Goal: Check status: Check status

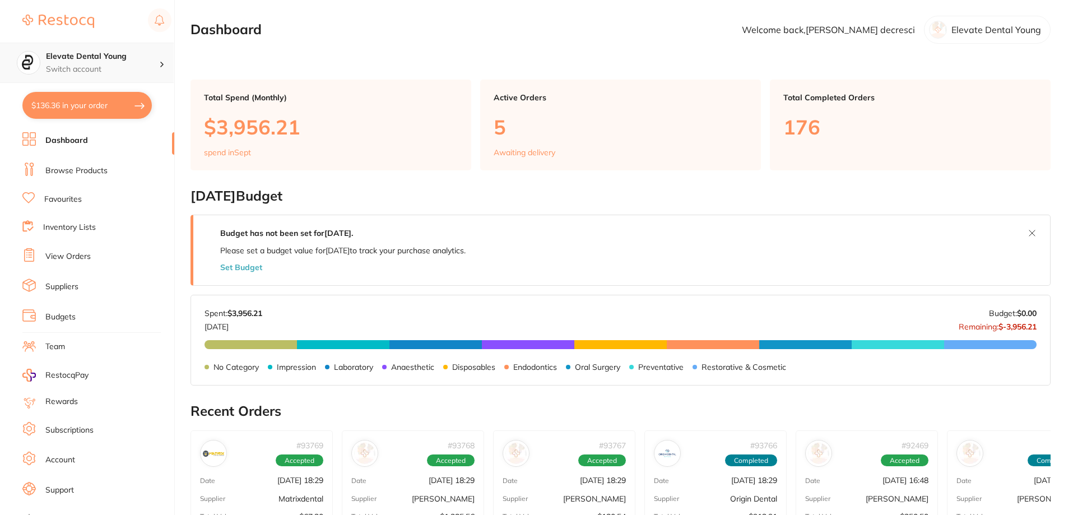
click at [99, 63] on div "Elevate Dental Young Switch account" at bounding box center [102, 63] width 113 height 24
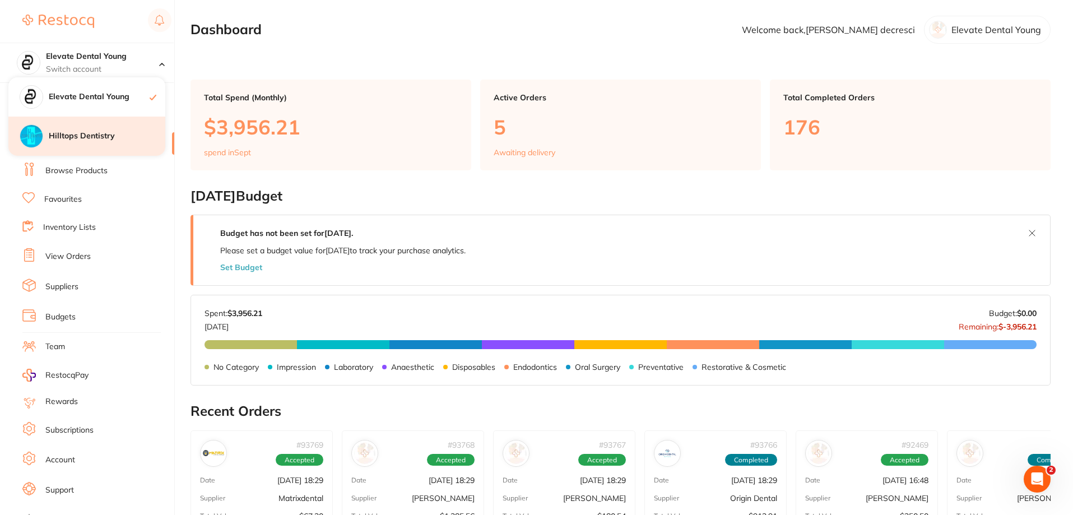
click at [112, 144] on div "Hilltops Dentistry" at bounding box center [86, 136] width 157 height 39
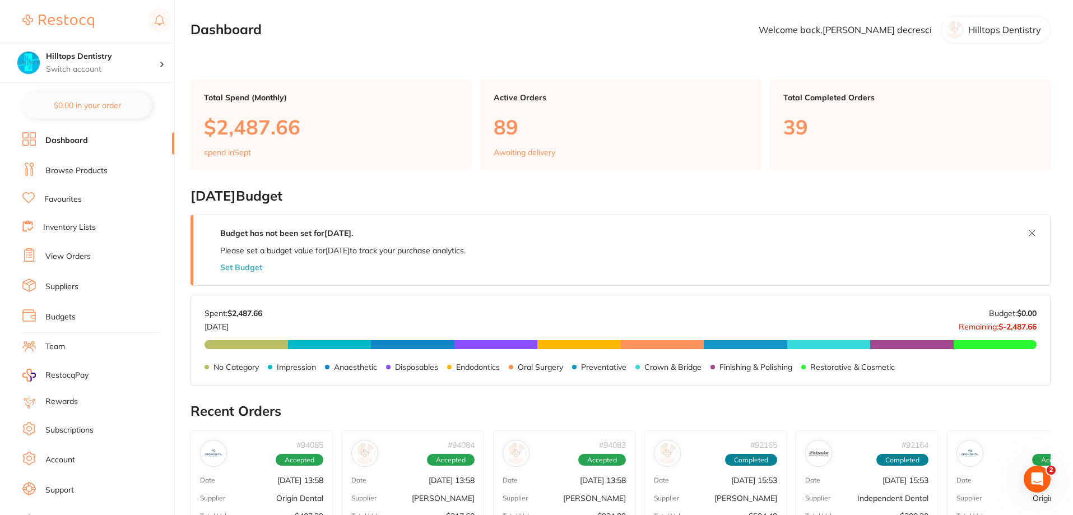
click at [70, 252] on link "View Orders" at bounding box center [67, 256] width 45 height 11
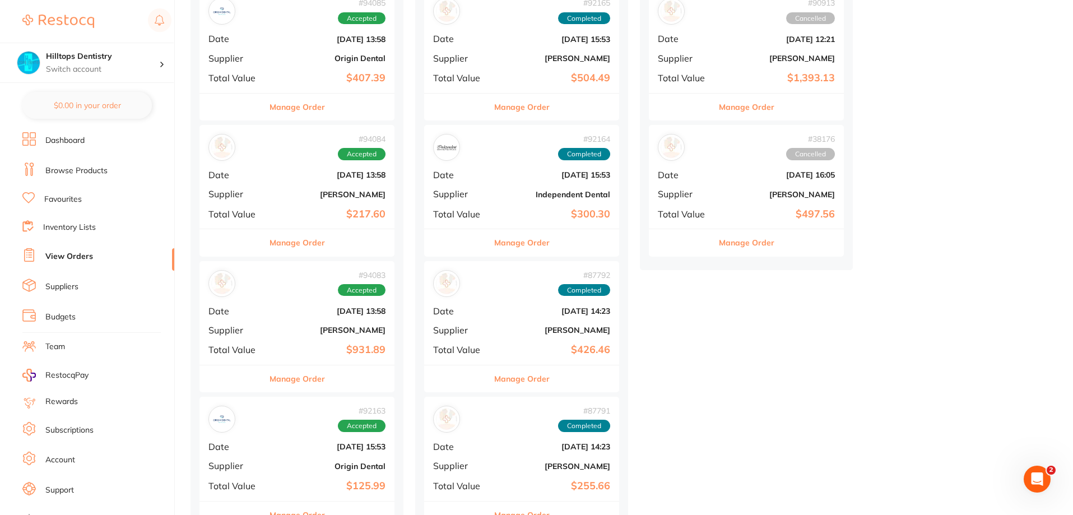
scroll to position [168, 0]
click at [309, 305] on div "# 94083 Accepted Date Sept 18 2025, 13:58 Supplier Henry Schein Halas Total Val…" at bounding box center [296, 313] width 195 height 104
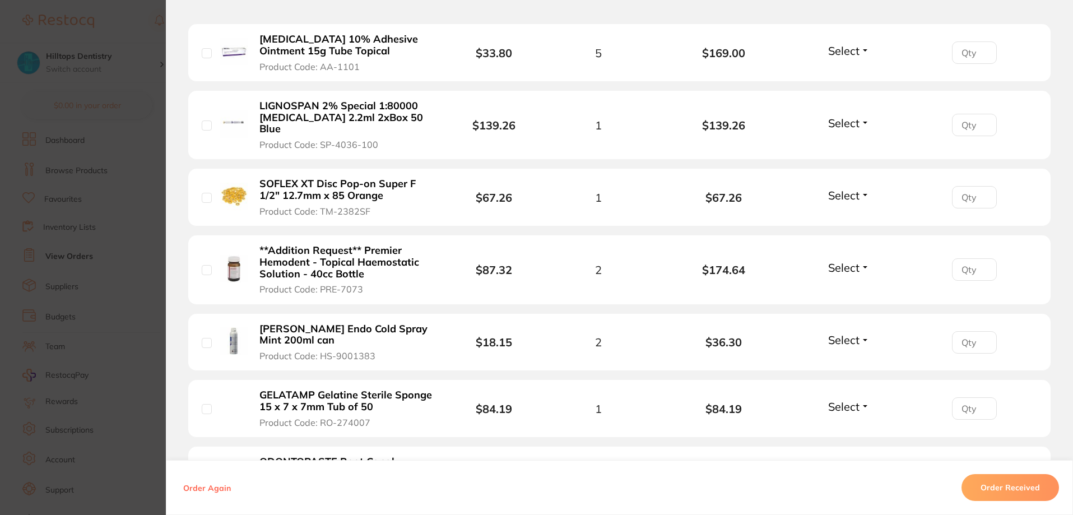
scroll to position [392, 0]
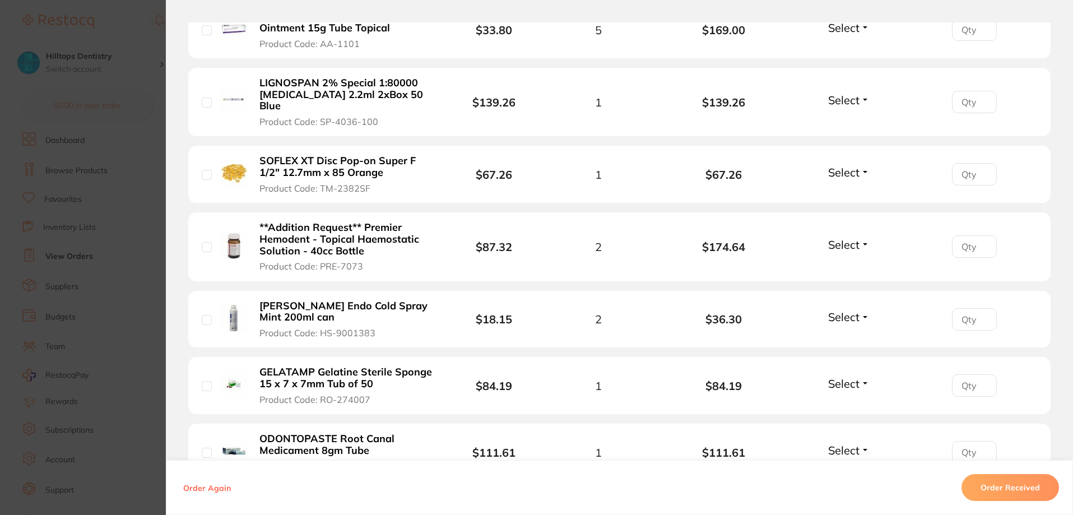
click at [116, 20] on section "Order ID: Restocq- 94083 Order Information Accepted Order Order Date Sept 18 20…" at bounding box center [536, 257] width 1073 height 515
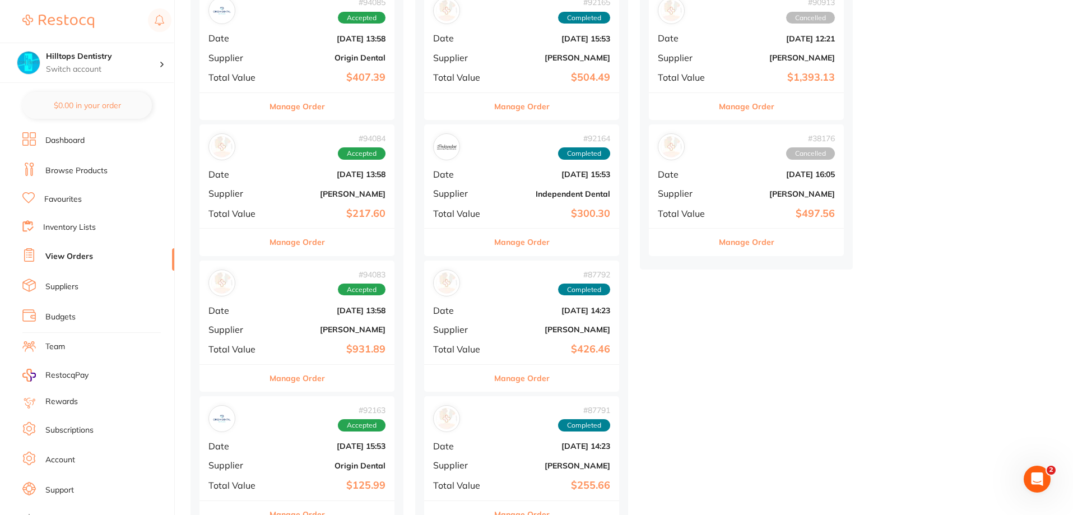
click at [336, 339] on div "# 94083 Accepted Date Sept 18 2025, 13:58 Supplier Henry Schein Halas Total Val…" at bounding box center [296, 313] width 195 height 104
